Goal: Navigation & Orientation: Find specific page/section

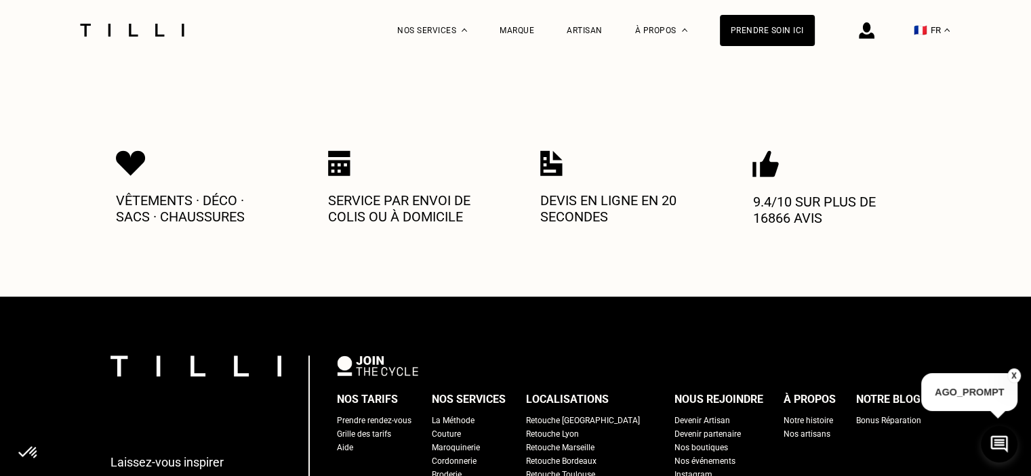
scroll to position [678, 0]
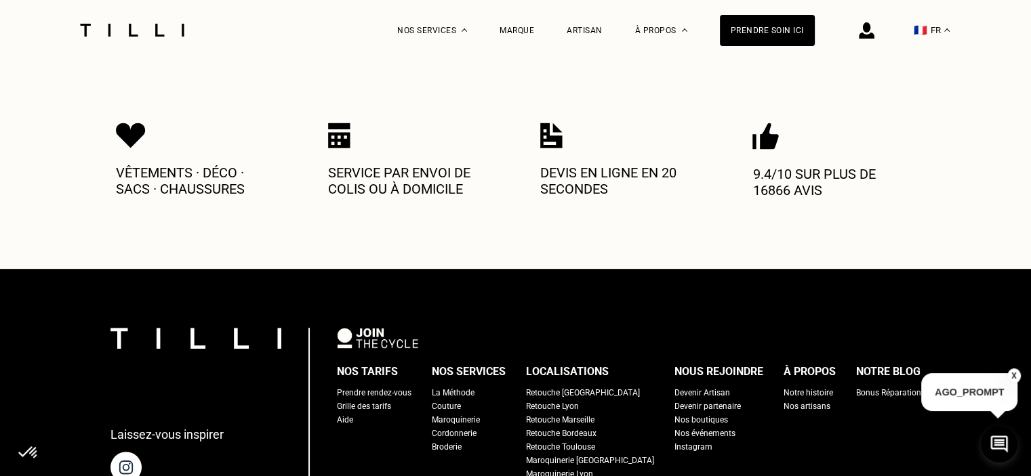
click at [582, 386] on div "Retouche [GEOGRAPHIC_DATA]" at bounding box center [583, 393] width 114 height 14
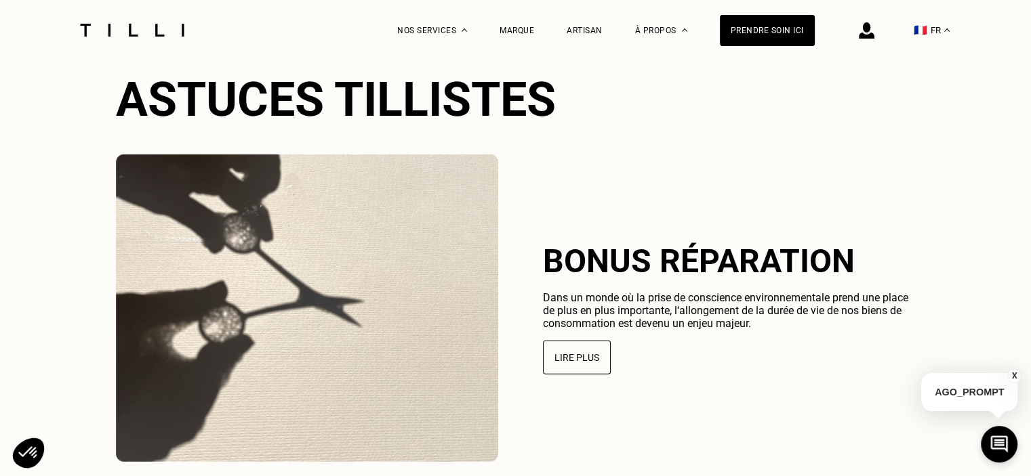
scroll to position [2915, 0]
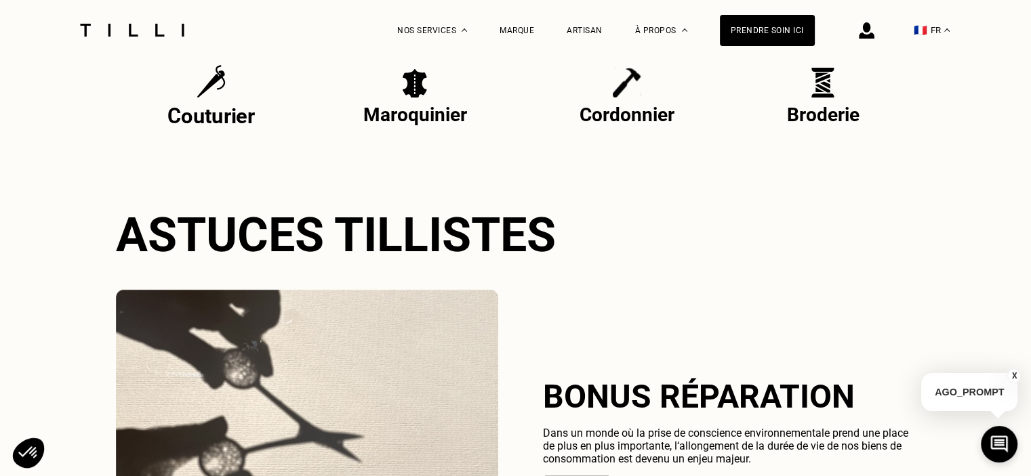
click at [234, 117] on p "Couturier" at bounding box center [211, 116] width 87 height 24
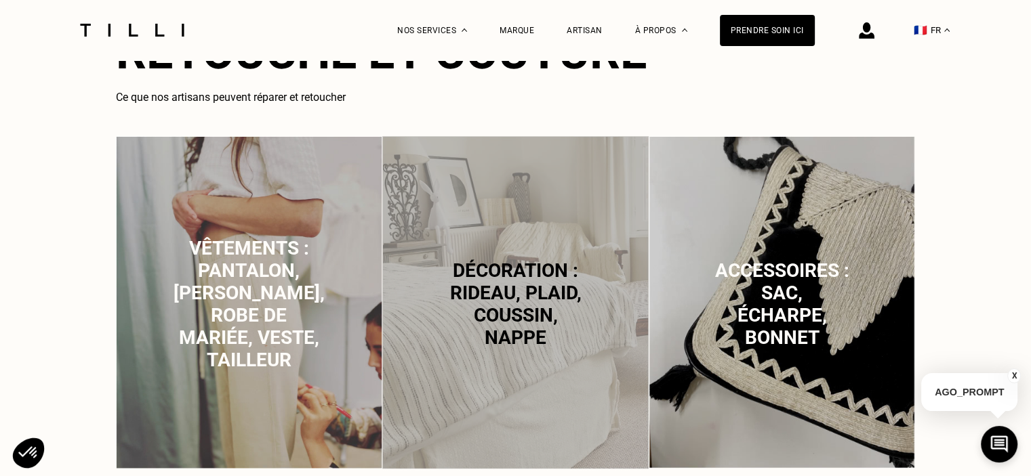
scroll to position [949, 0]
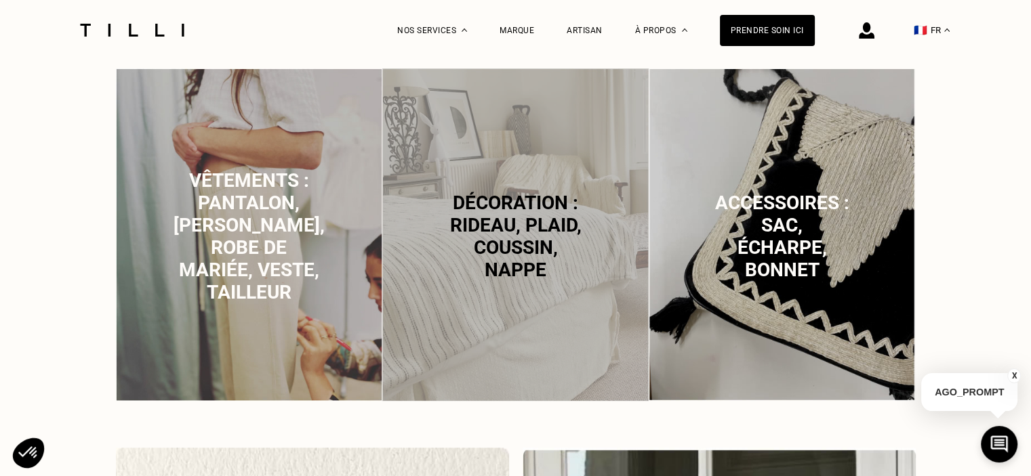
click at [276, 258] on span "Vêtements : pantalon, [PERSON_NAME], robe de mariée, veste, tailleur" at bounding box center [249, 236] width 151 height 134
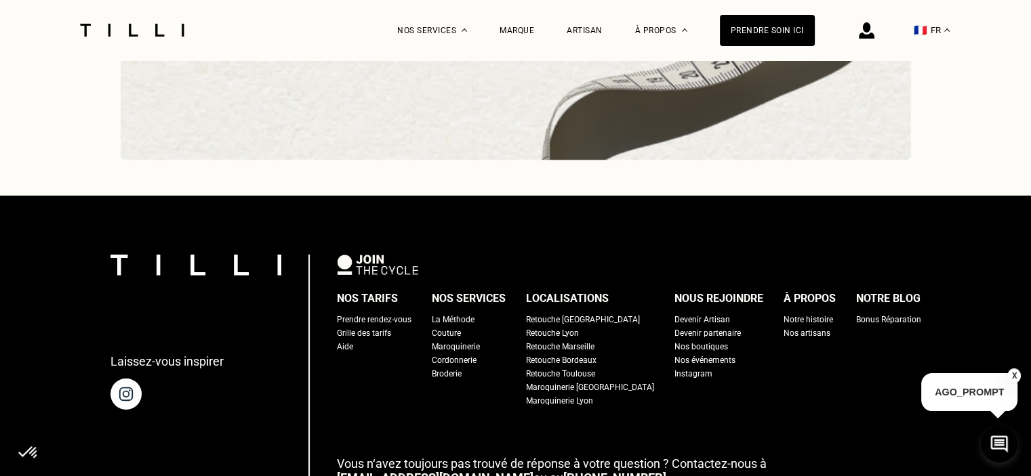
scroll to position [4360, 0]
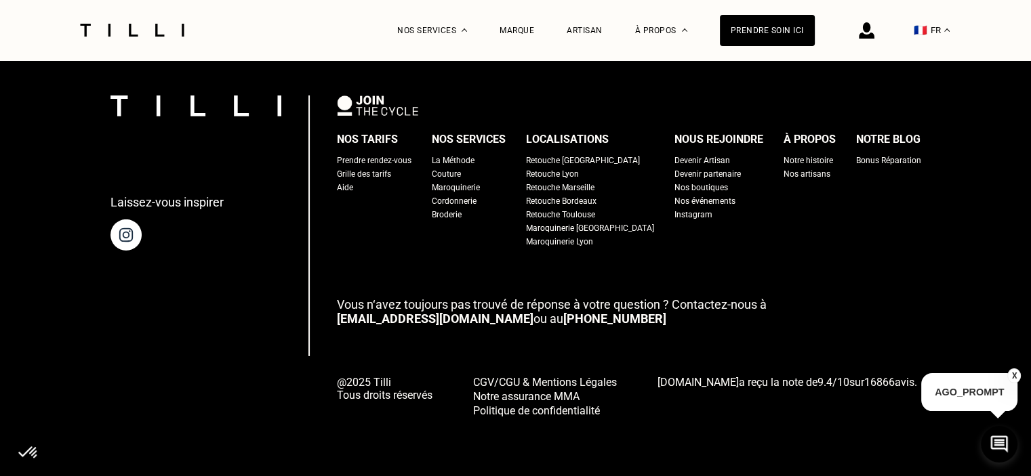
click at [689, 159] on div "Devenir Artisan" at bounding box center [702, 161] width 56 height 14
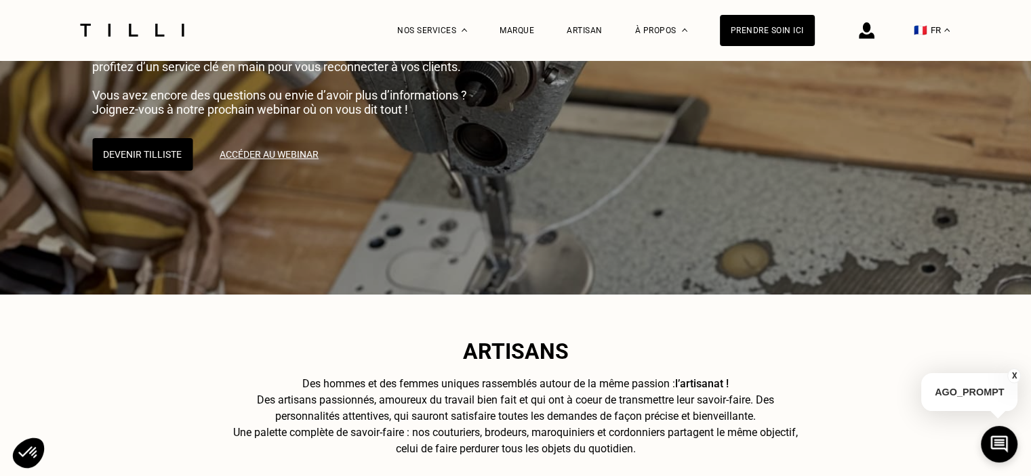
scroll to position [474, 0]
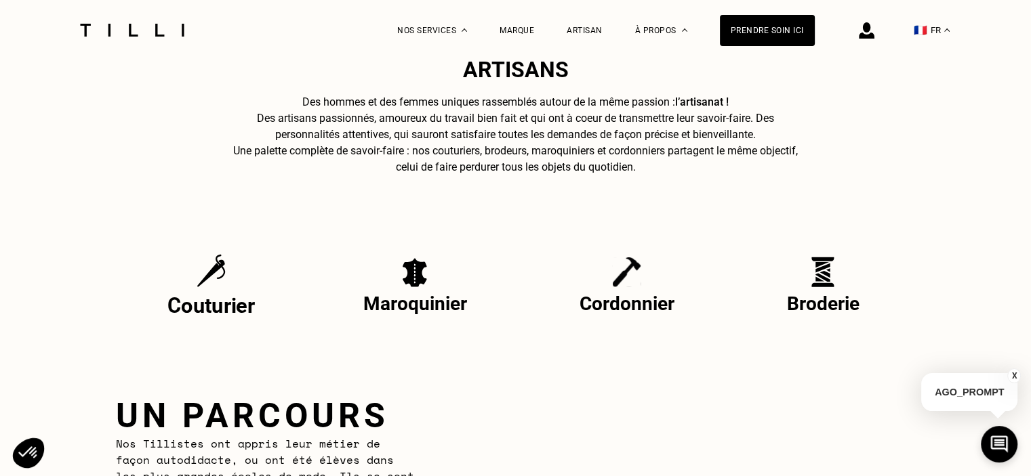
click at [225, 284] on img at bounding box center [211, 271] width 29 height 34
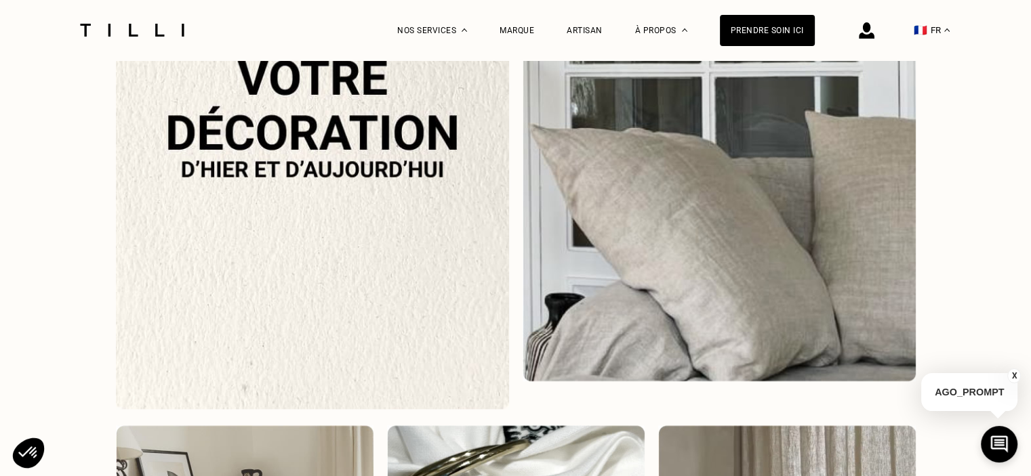
scroll to position [1491, 0]
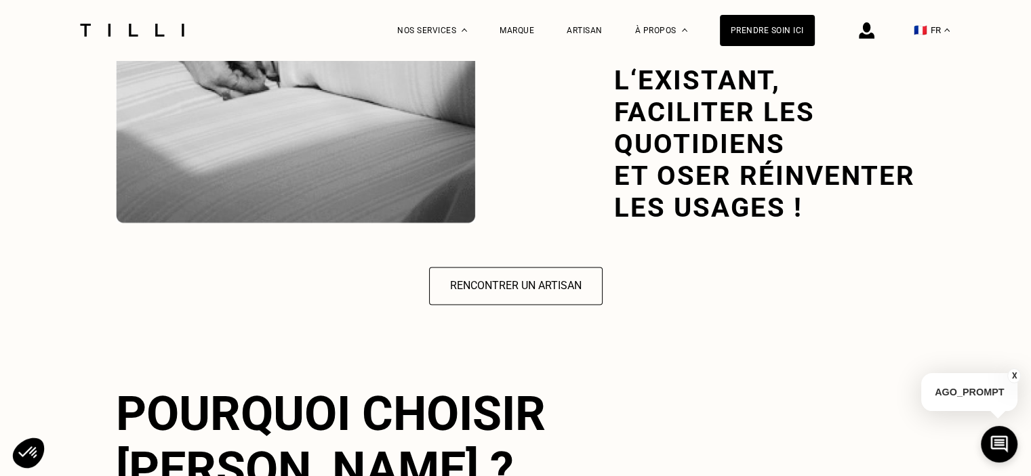
scroll to position [2101, 0]
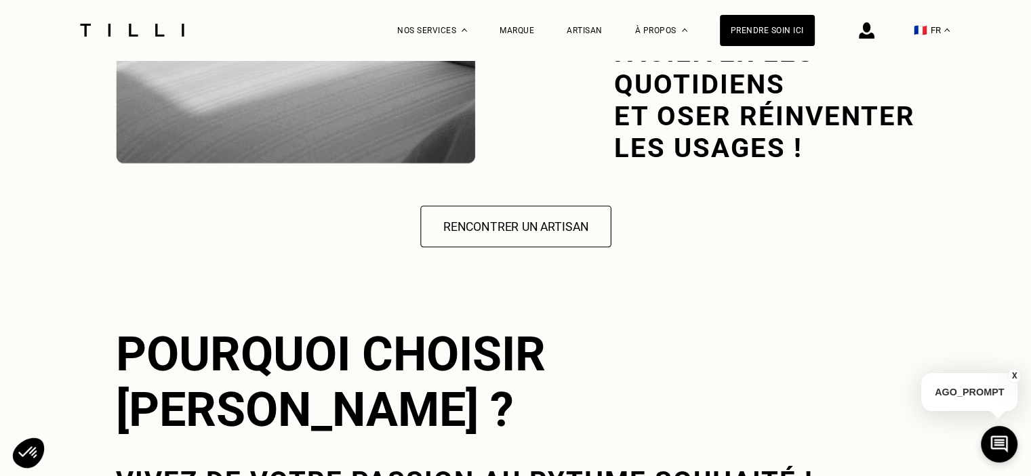
click at [575, 223] on button "Rencontrer un artisan" at bounding box center [515, 226] width 191 height 42
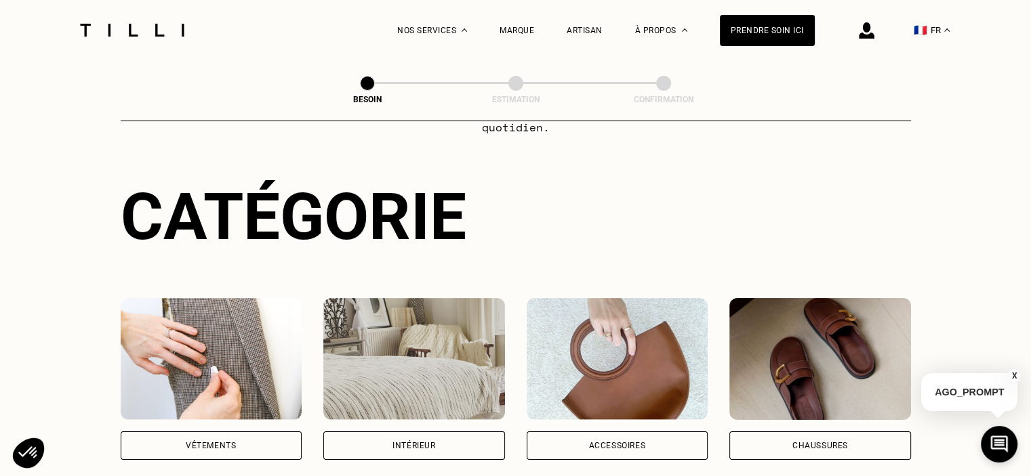
scroll to position [203, 0]
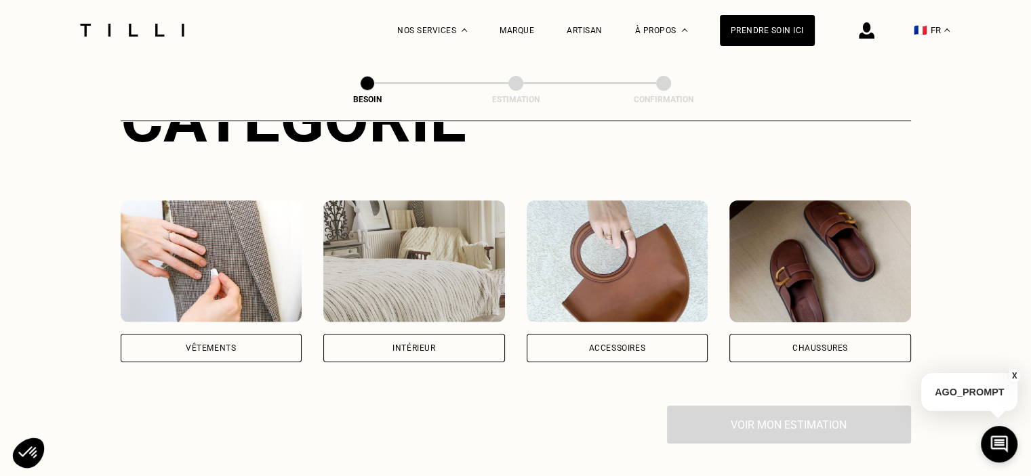
click at [281, 315] on div "Vêtements" at bounding box center [212, 282] width 182 height 162
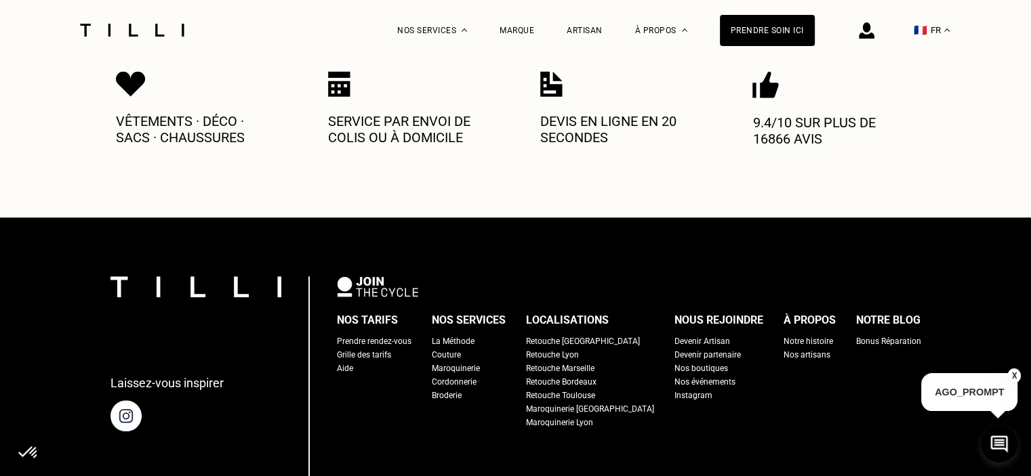
scroll to position [1478, 0]
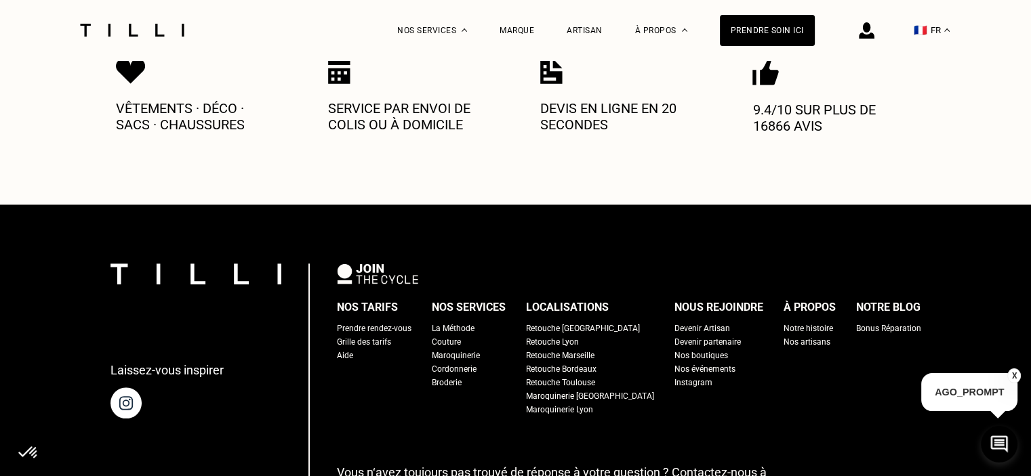
click at [691, 349] on div "Nos boutiques" at bounding box center [701, 356] width 54 height 14
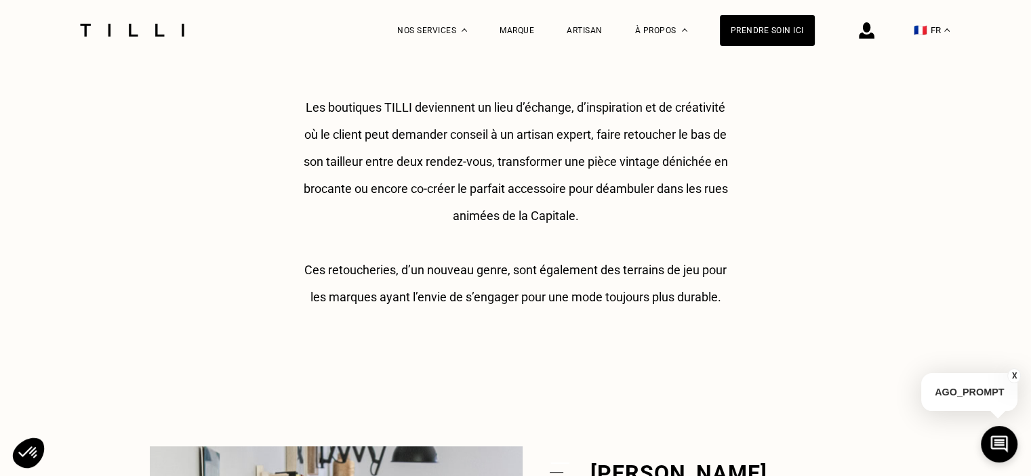
scroll to position [542, 0]
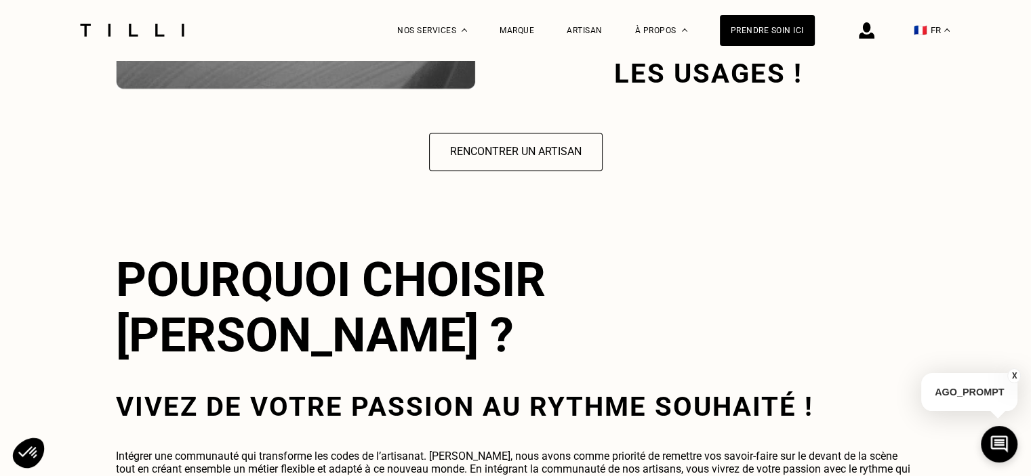
scroll to position [2159, 0]
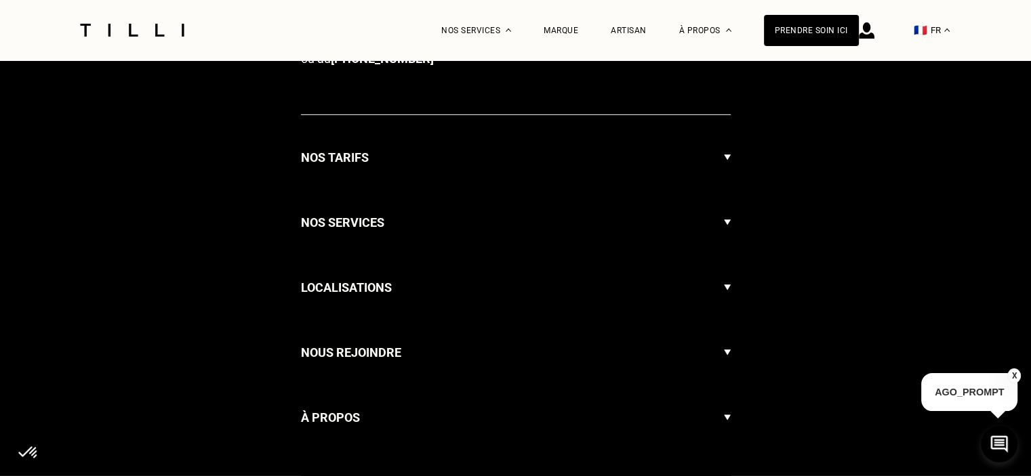
scroll to position [3980, 0]
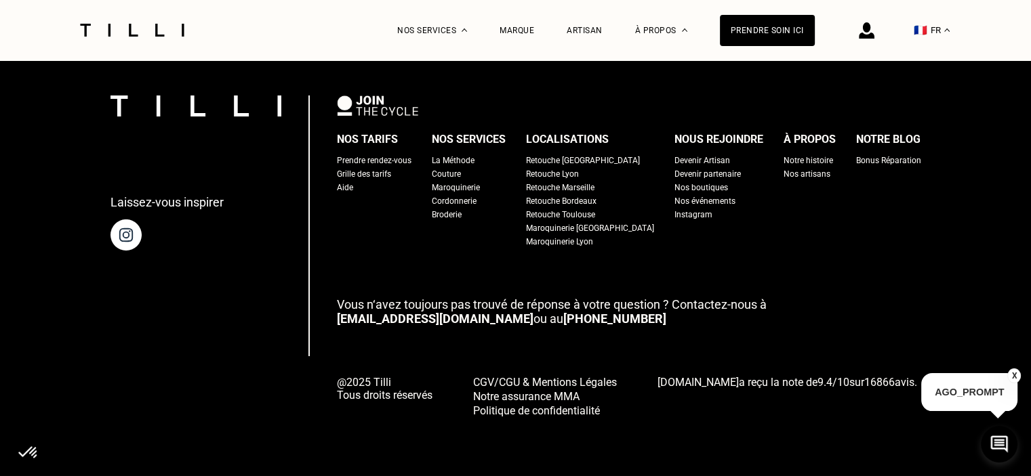
scroll to position [4575, 0]
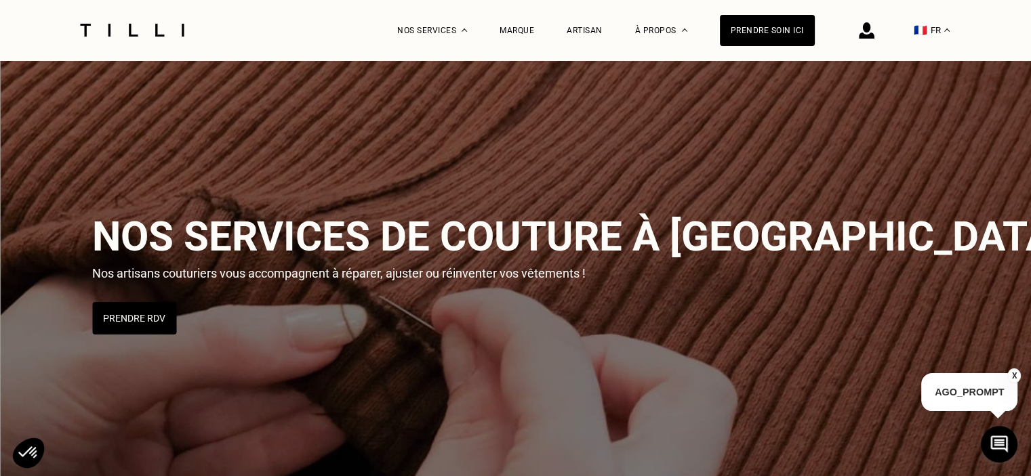
scroll to position [3459, 0]
